Goal: Navigation & Orientation: Find specific page/section

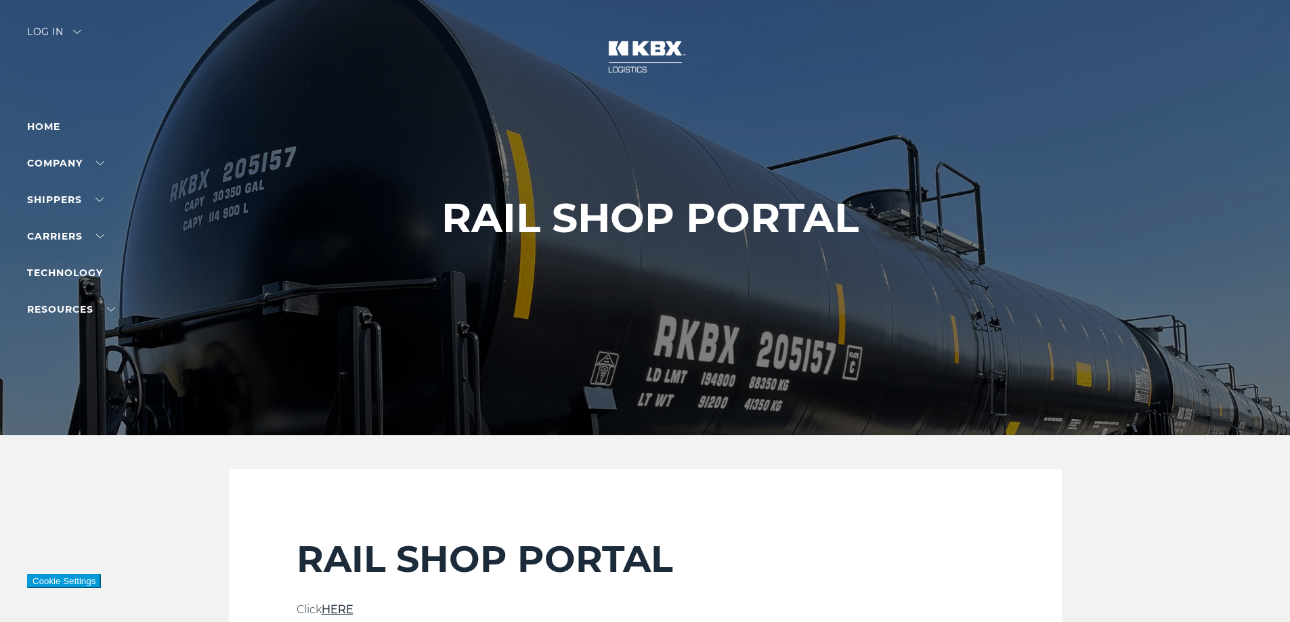
scroll to position [226, 0]
click at [79, 37] on div "Log in" at bounding box center [54, 37] width 54 height 20
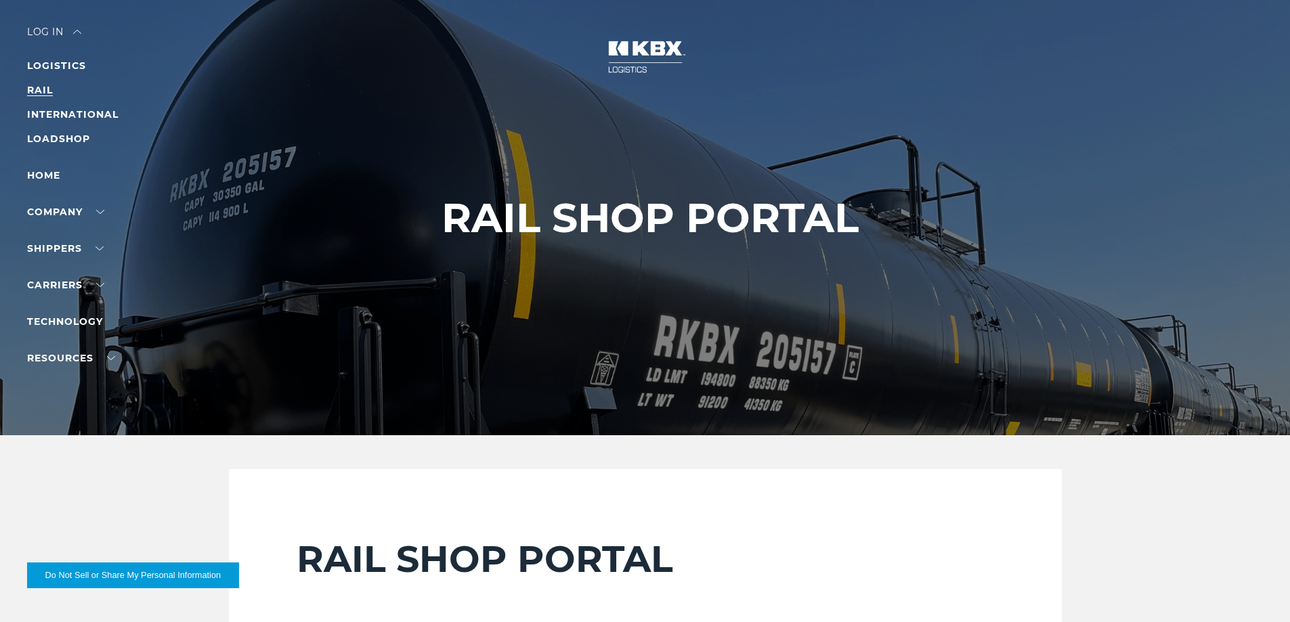
click at [49, 93] on link "RAIL" at bounding box center [40, 90] width 26 height 12
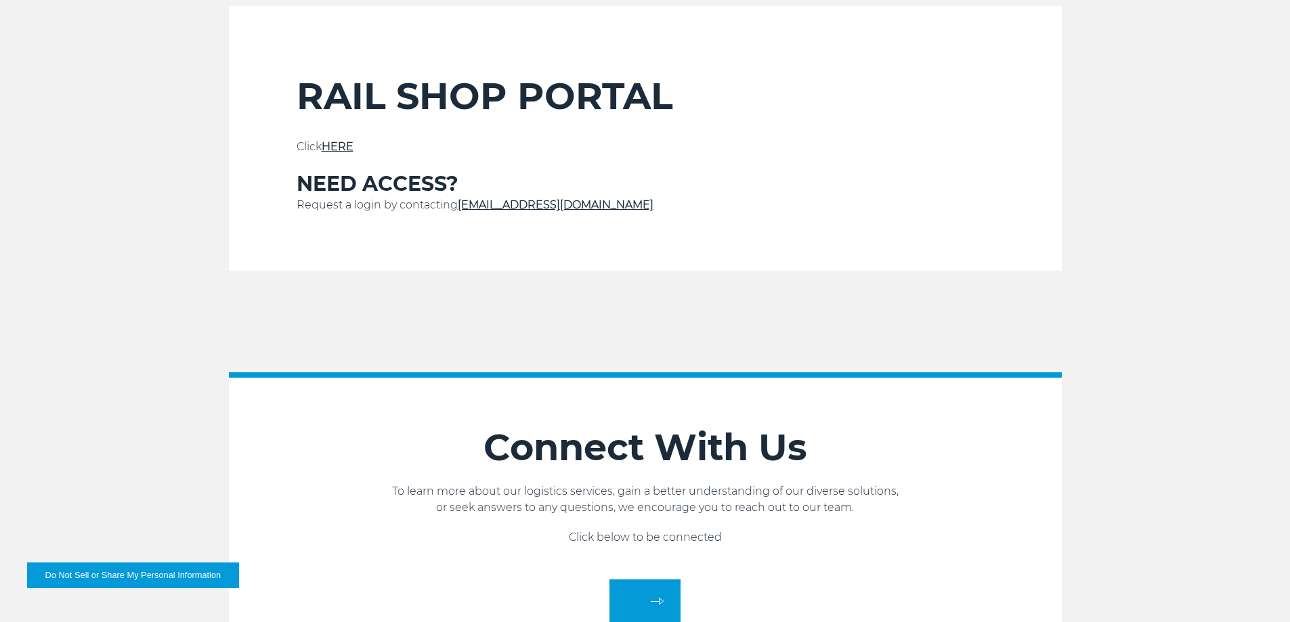
scroll to position [474, 0]
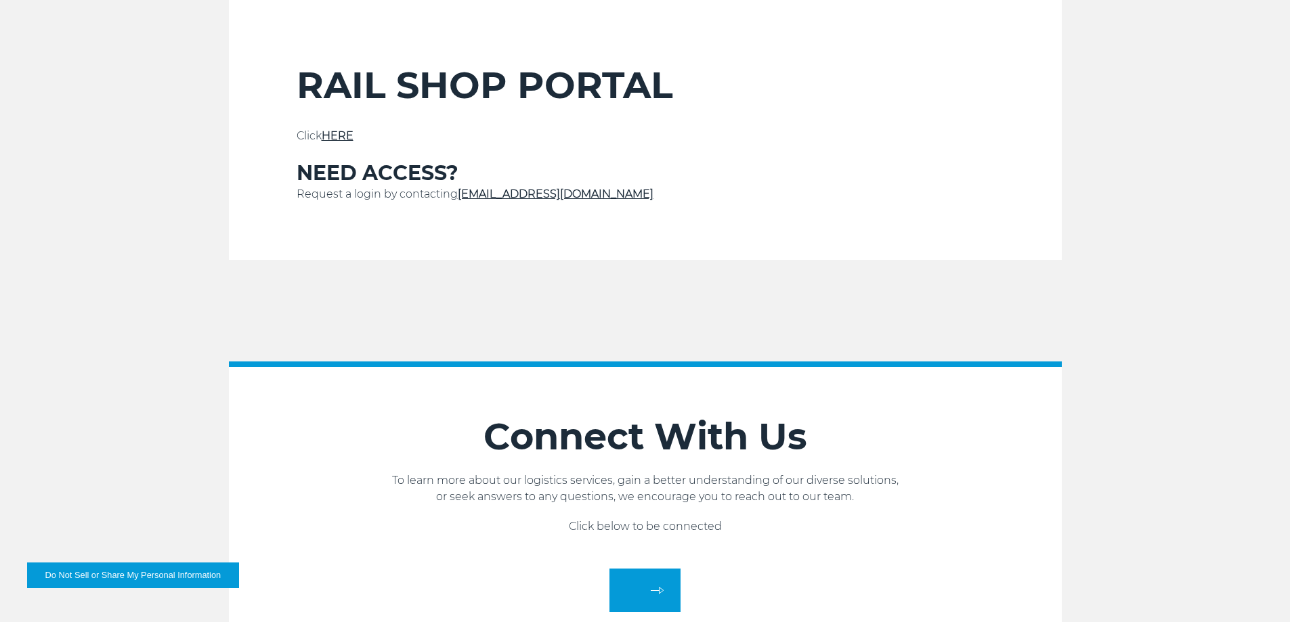
click at [341, 135] on link "HERE" at bounding box center [338, 135] width 32 height 13
